Goal: Transaction & Acquisition: Purchase product/service

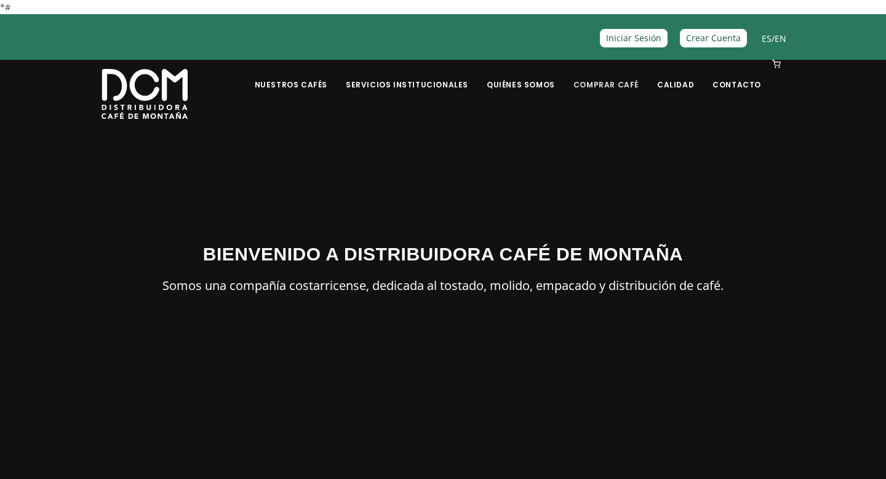
click at [601, 87] on link "Comprar Café" at bounding box center [606, 75] width 80 height 29
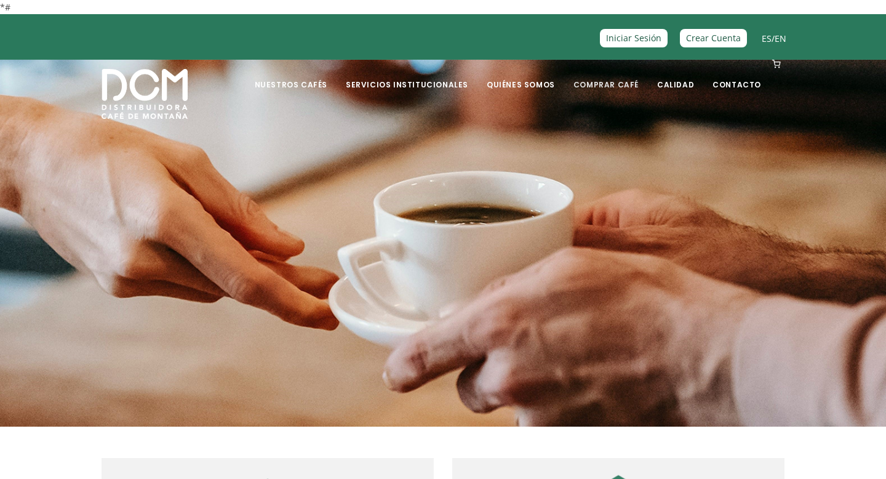
click at [604, 83] on link "Comprar Café" at bounding box center [606, 75] width 80 height 29
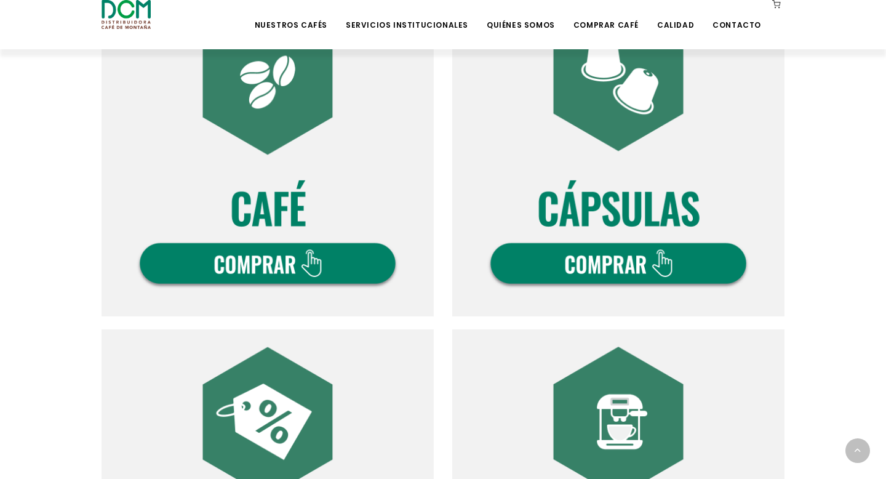
scroll to position [473, 0]
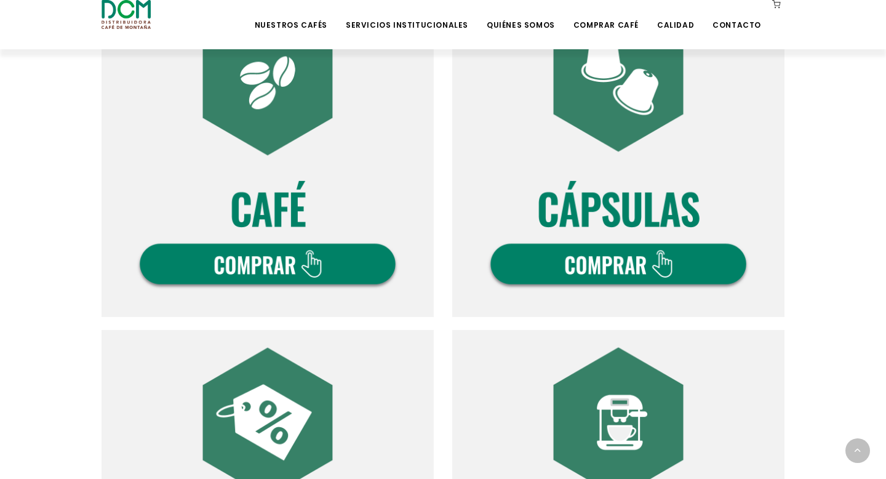
click at [312, 241] on img at bounding box center [268, 151] width 332 height 332
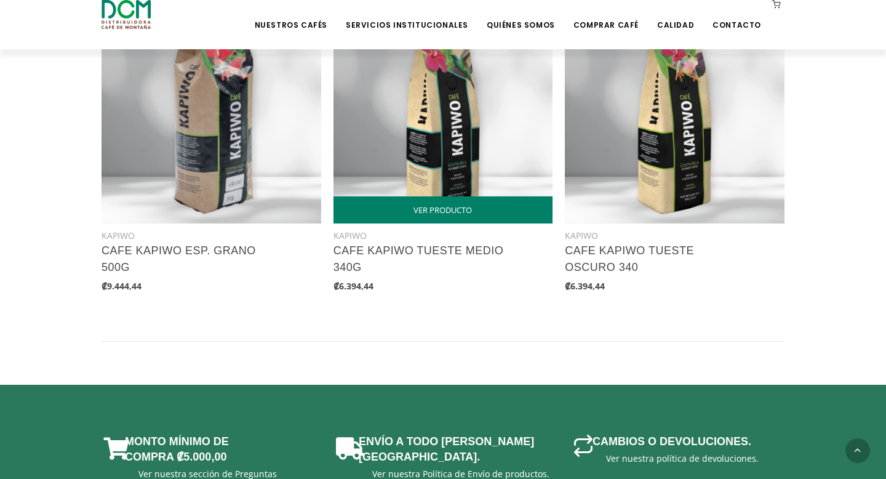
scroll to position [1643, 0]
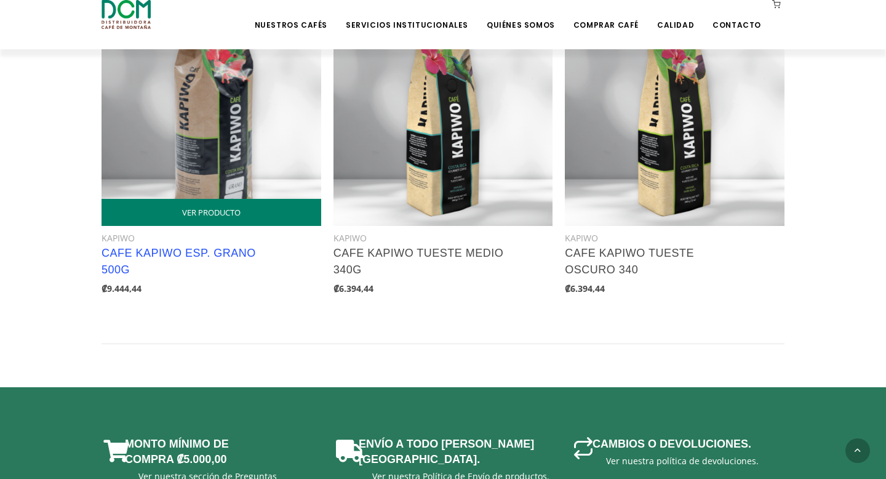
click at [209, 248] on link "CAFE KAPIWO ESP. GRANO 500G" at bounding box center [179, 261] width 154 height 29
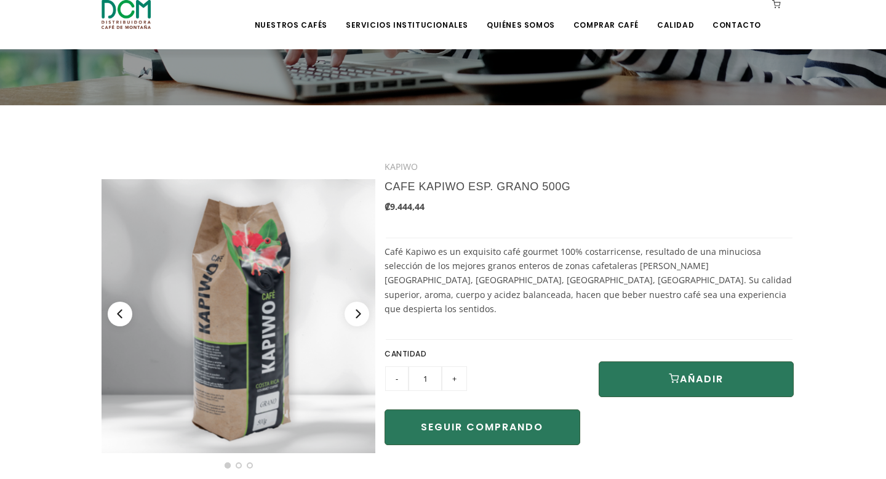
scroll to position [191, 0]
